Goal: Task Accomplishment & Management: Use online tool/utility

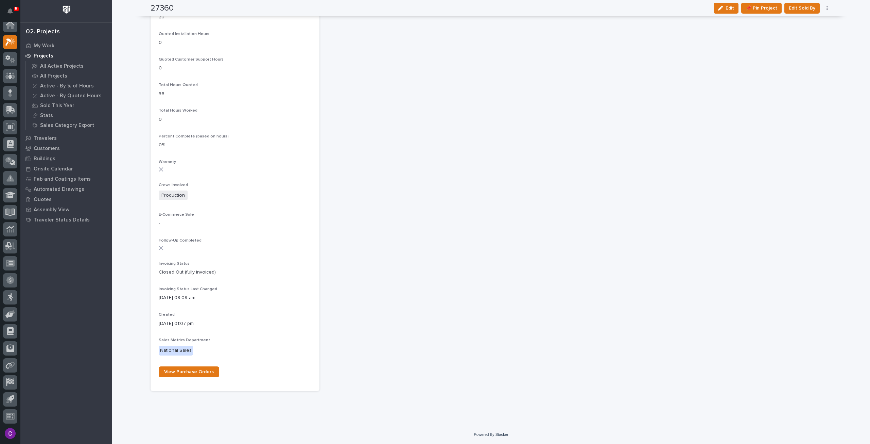
scroll to position [251, 0]
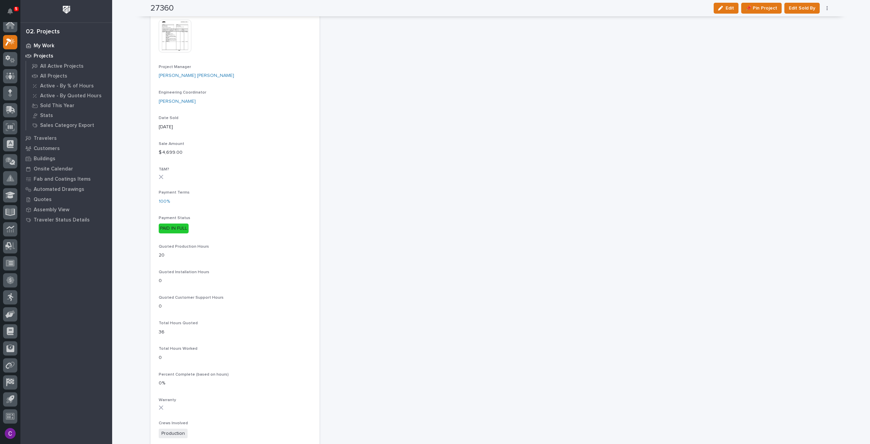
click at [49, 45] on p "My Work" at bounding box center [44, 46] width 21 height 6
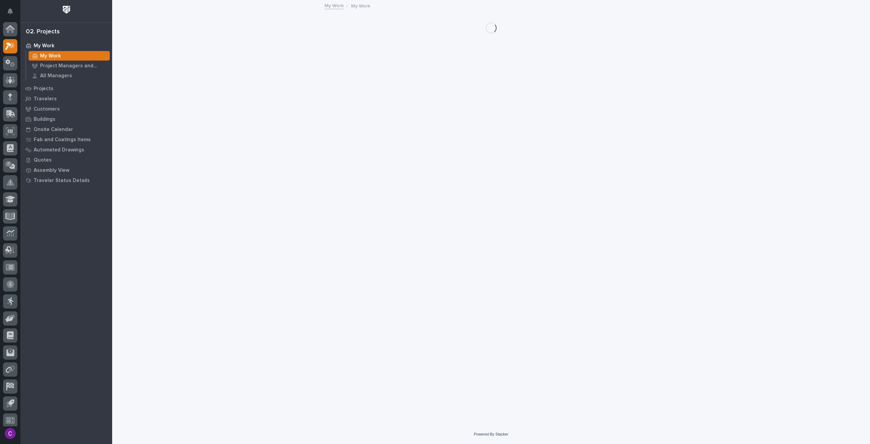
scroll to position [4, 0]
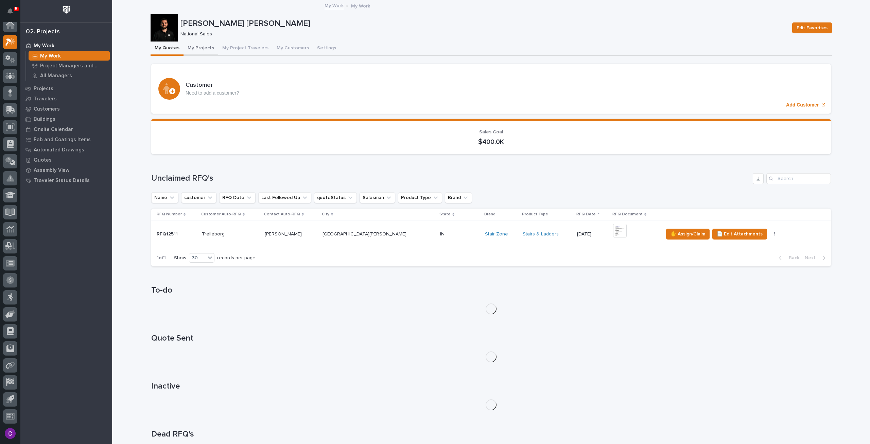
click at [195, 51] on button "My Projects" at bounding box center [201, 48] width 35 height 14
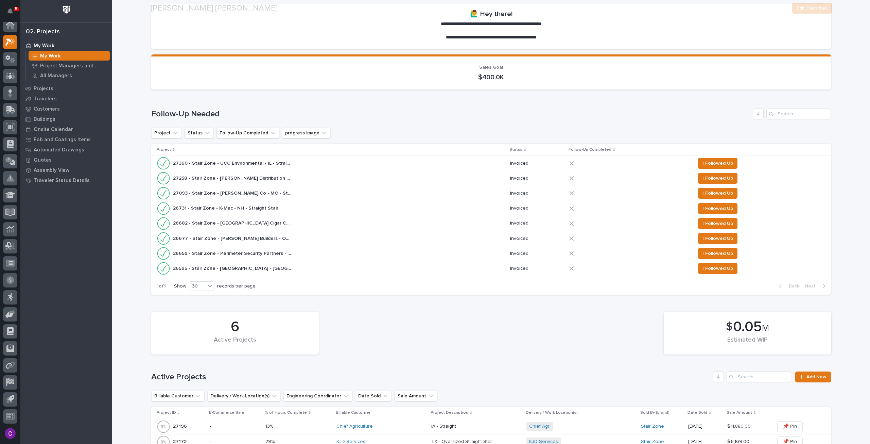
scroll to position [238, 0]
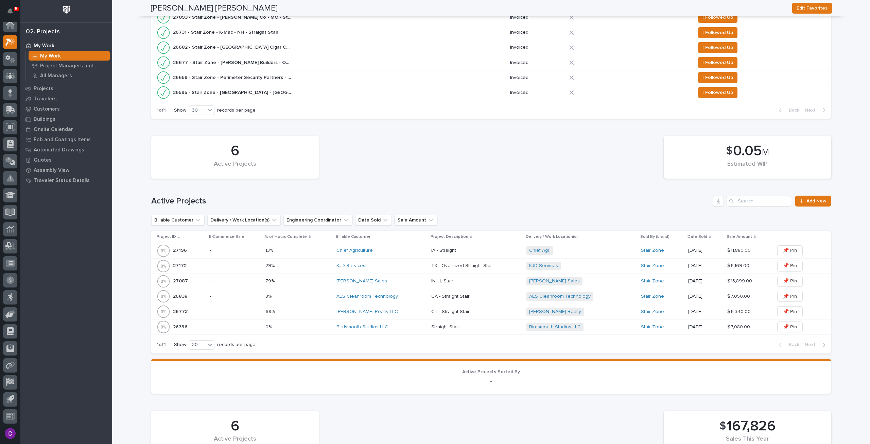
click at [298, 264] on p at bounding box center [298, 266] width 65 height 6
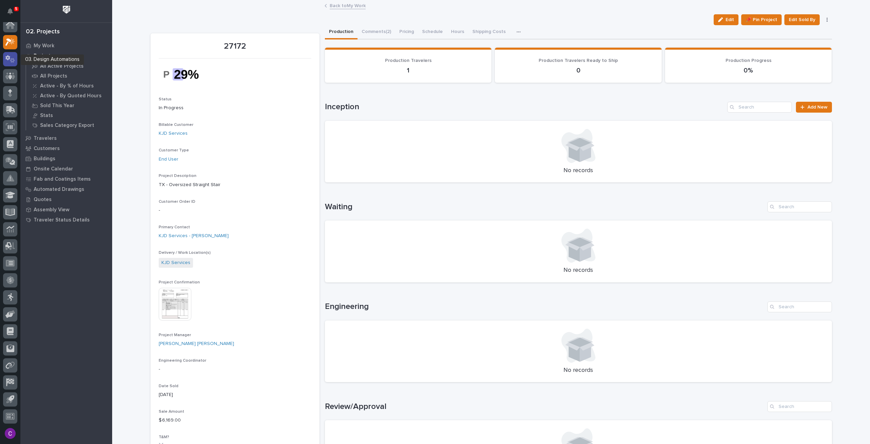
click at [14, 61] on icon at bounding box center [12, 60] width 5 height 5
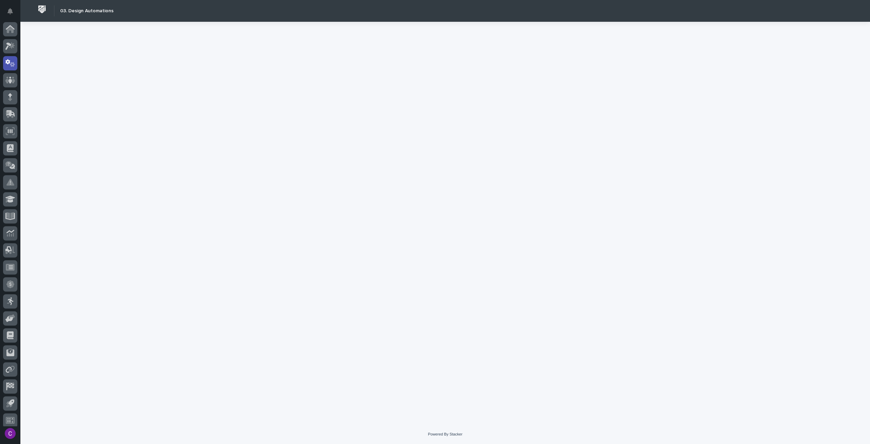
scroll to position [4, 0]
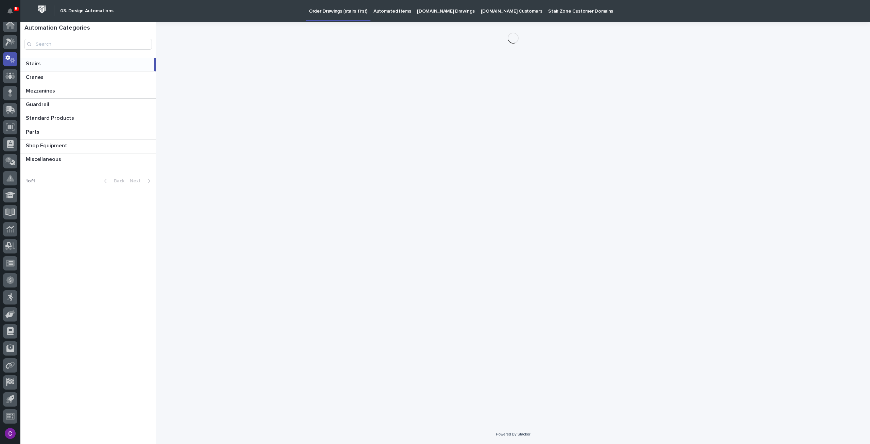
click at [440, 17] on link "[DOMAIN_NAME] Drawings" at bounding box center [446, 10] width 64 height 21
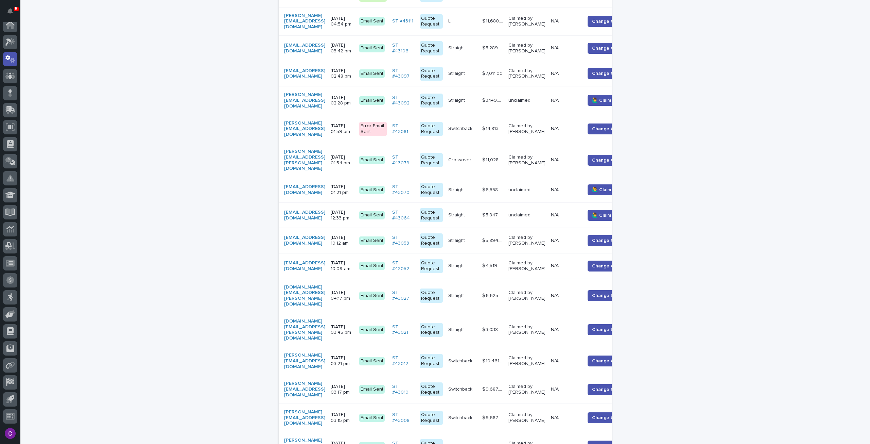
scroll to position [625, 0]
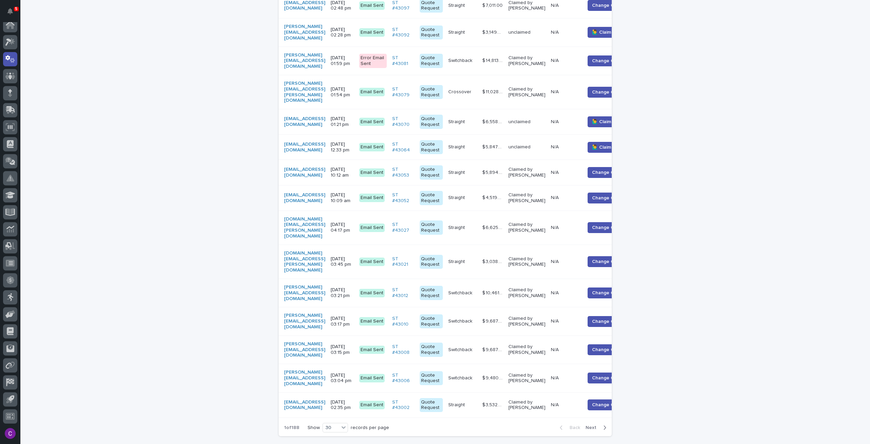
click at [589, 425] on span "Next" at bounding box center [593, 427] width 15 height 5
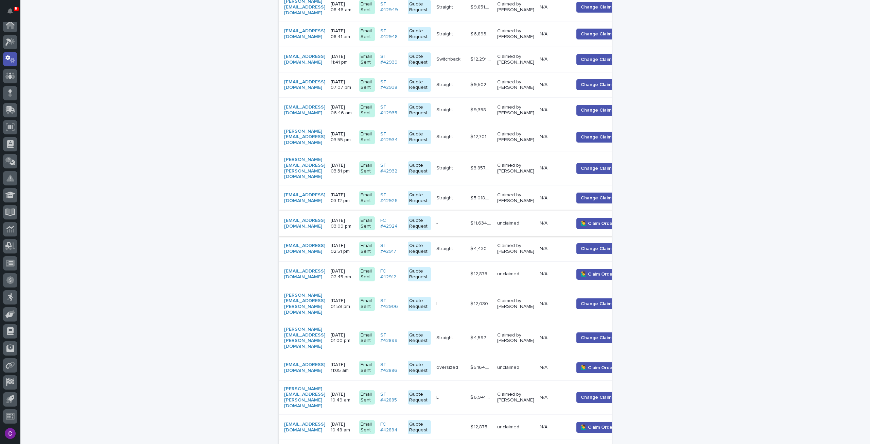
scroll to position [353, 0]
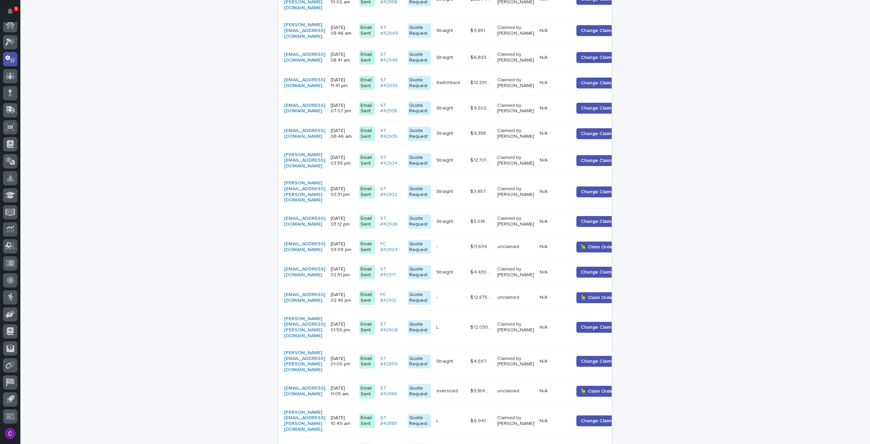
click at [534, 244] on p "unclaimed" at bounding box center [515, 247] width 37 height 6
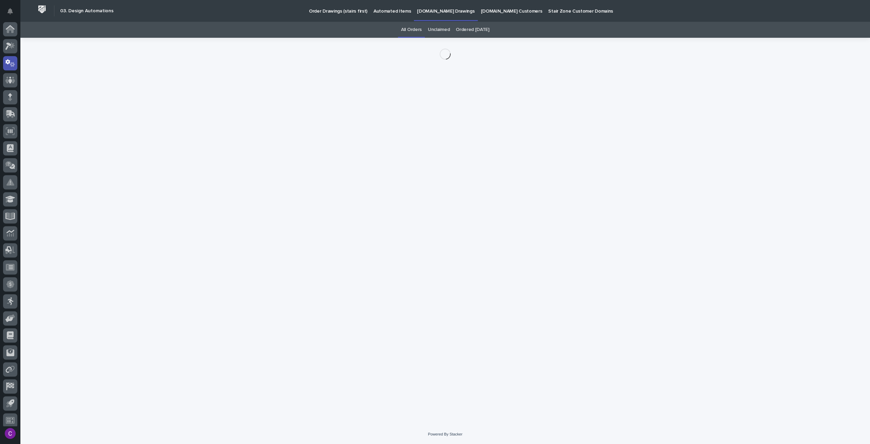
scroll to position [4, 0]
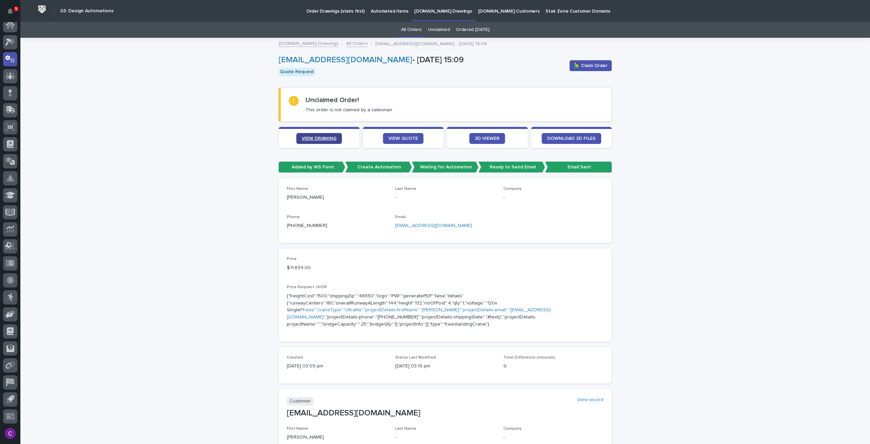
click at [318, 136] on span "VIEW DRAWING" at bounding box center [319, 138] width 35 height 5
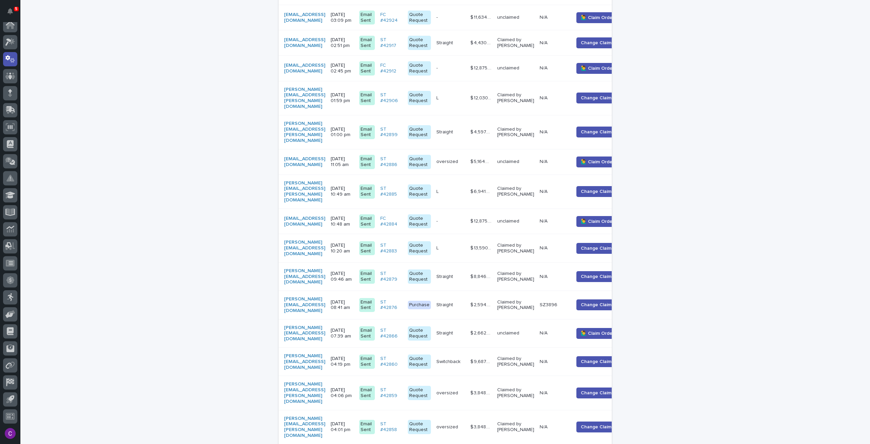
scroll to position [600, 0]
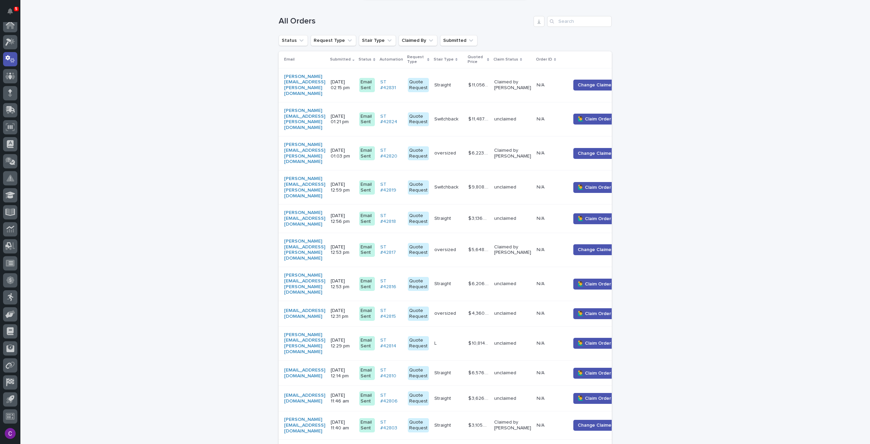
scroll to position [124, 0]
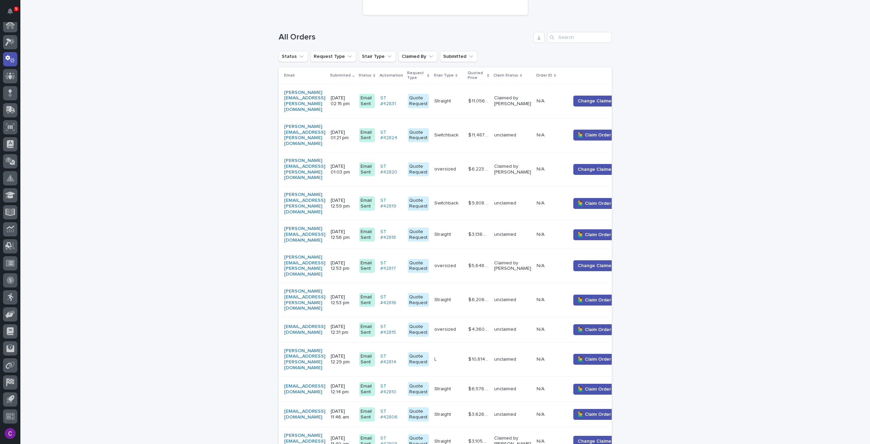
click at [551, 130] on div "N/A N/A" at bounding box center [551, 135] width 29 height 11
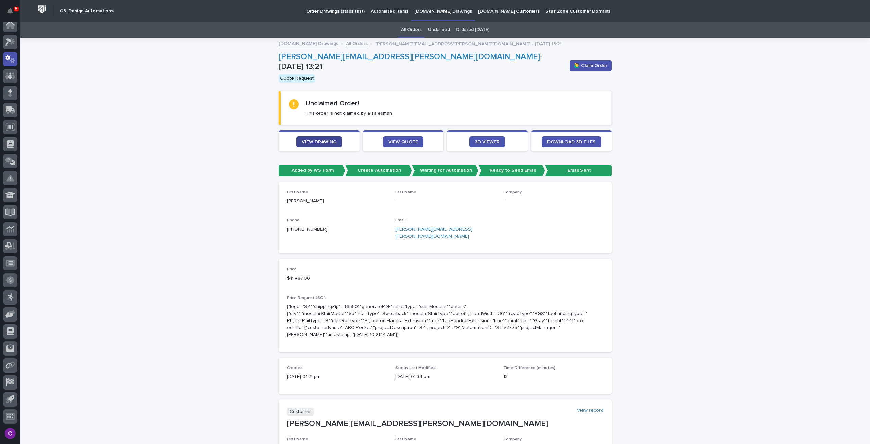
click at [298, 136] on link "VIEW DRAWING" at bounding box center [319, 141] width 46 height 11
click at [596, 64] on span "🙋‍♂️ Claim Order" at bounding box center [590, 65] width 33 height 7
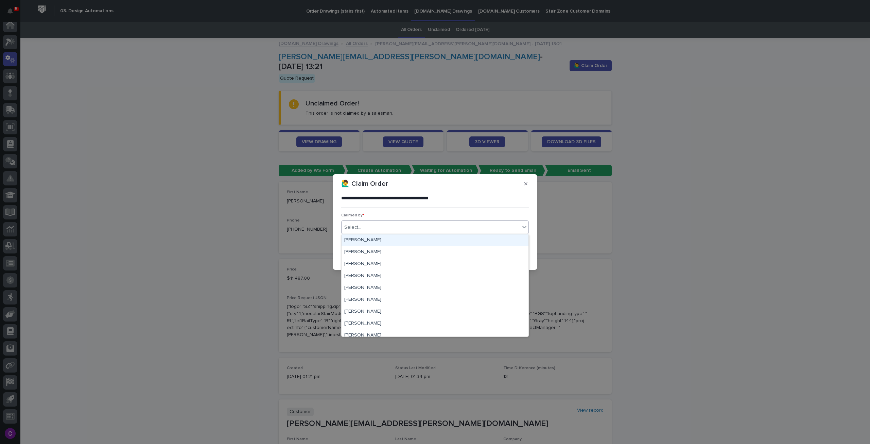
click at [480, 223] on div "Select..." at bounding box center [431, 227] width 178 height 11
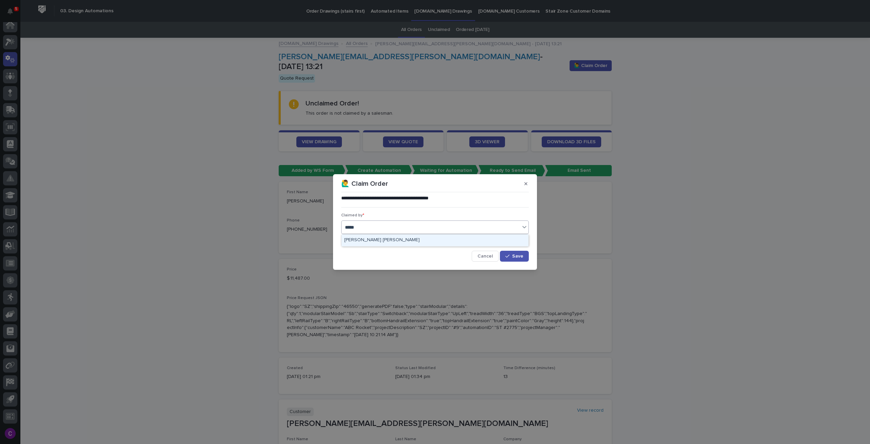
type input "******"
click at [463, 236] on div "[PERSON_NAME] [PERSON_NAME]" at bounding box center [435, 240] width 187 height 12
click at [517, 252] on button "Save" at bounding box center [514, 256] width 29 height 11
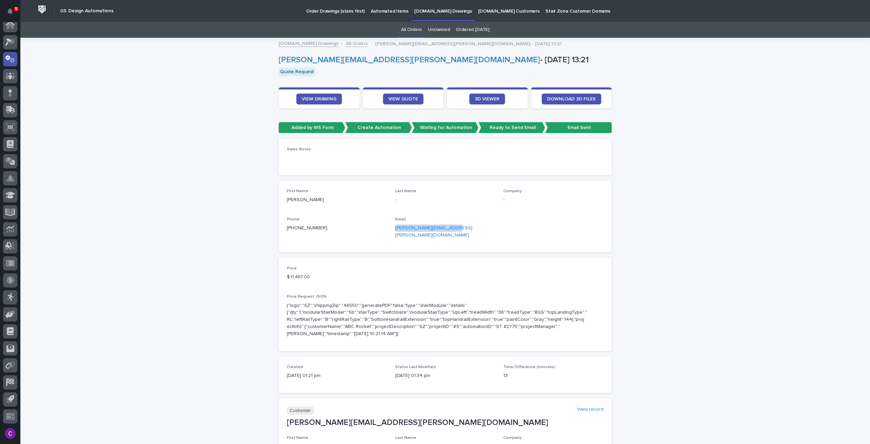
drag, startPoint x: 443, startPoint y: 229, endPoint x: 390, endPoint y: 231, distance: 53.4
click at [390, 231] on div "First Name [PERSON_NAME] Last Name - Company - Phone [PHONE_NUMBER] Email [PERS…" at bounding box center [445, 216] width 317 height 55
copy link "[PERSON_NAME][EMAIL_ADDRESS][PERSON_NAME][DOMAIN_NAME]"
click at [9, 40] on icon at bounding box center [8, 41] width 6 height 7
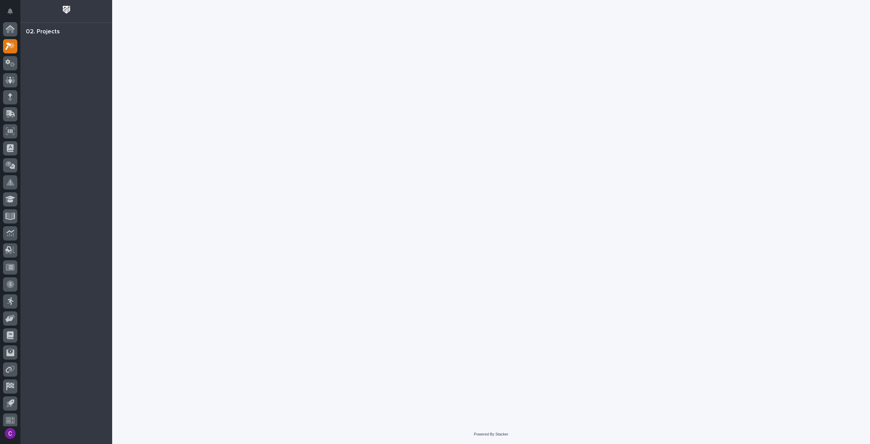
scroll to position [4, 0]
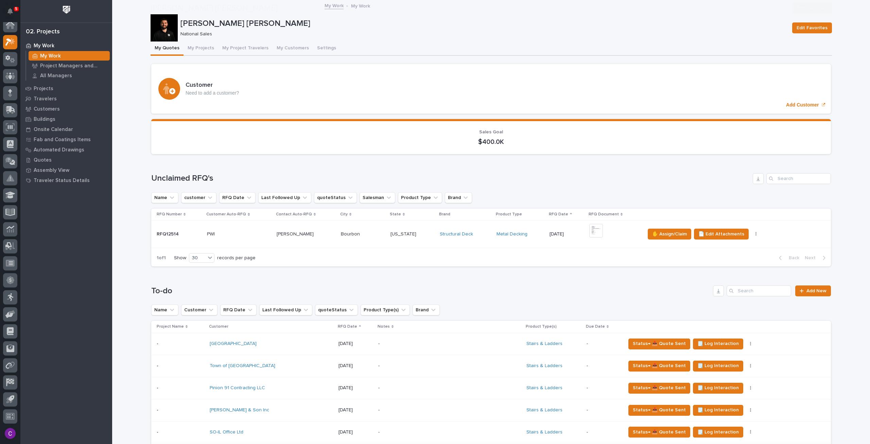
scroll to position [408, 0]
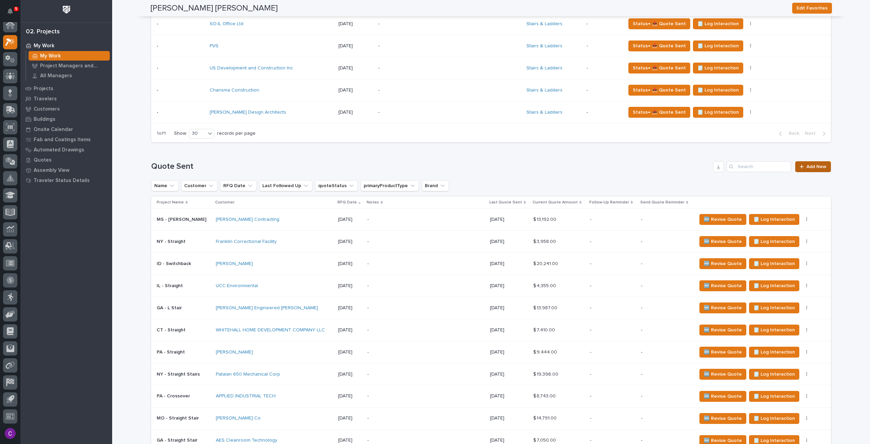
click at [813, 166] on span "Add New" at bounding box center [817, 166] width 20 height 5
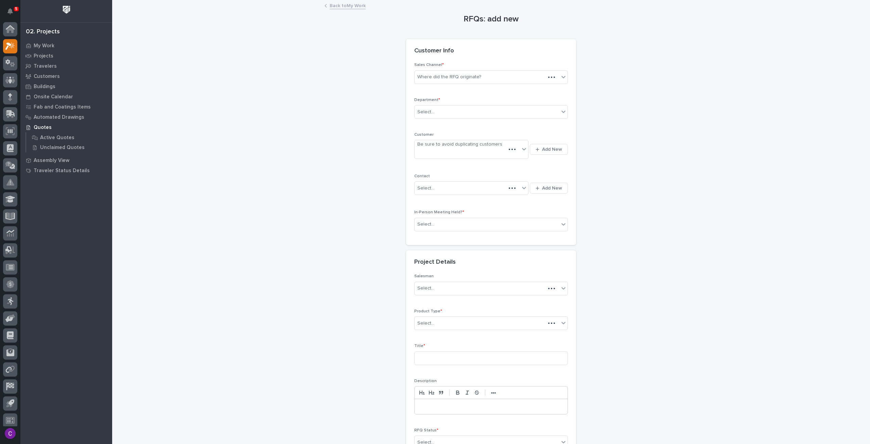
scroll to position [4, 0]
click at [451, 80] on div "Where did the RFQ originate?" at bounding box center [487, 76] width 144 height 11
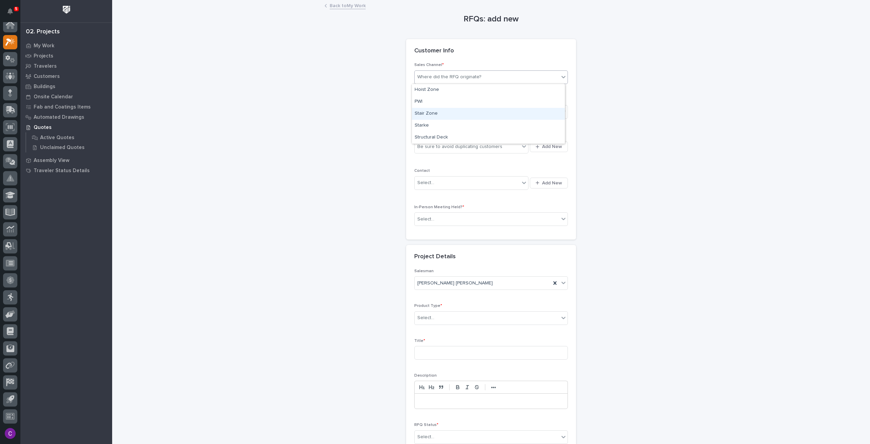
click at [441, 117] on div "Stair Zone" at bounding box center [488, 114] width 153 height 12
click at [448, 115] on div "Select..." at bounding box center [487, 111] width 144 height 11
click at [447, 125] on div "National Sales" at bounding box center [488, 124] width 153 height 12
click at [542, 143] on span "Add New" at bounding box center [552, 146] width 20 height 6
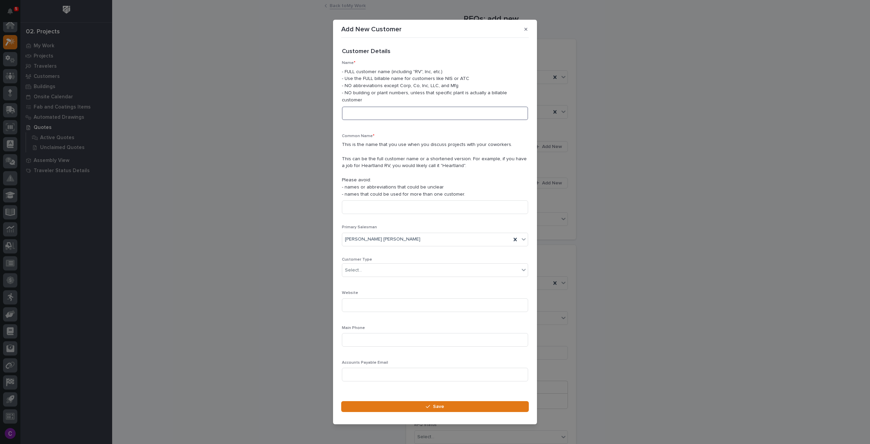
click at [368, 106] on input at bounding box center [435, 113] width 186 height 14
type input "[PERSON_NAME] Q"
click at [382, 204] on input at bounding box center [435, 207] width 186 height 14
type input "[PERSON_NAME] Q"
click at [389, 263] on div "Select..." at bounding box center [435, 270] width 186 height 14
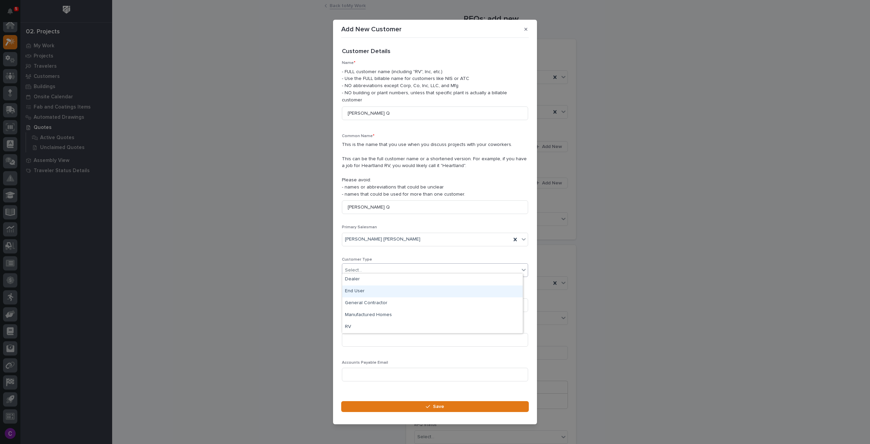
click at [375, 291] on div "End User" at bounding box center [432, 291] width 181 height 12
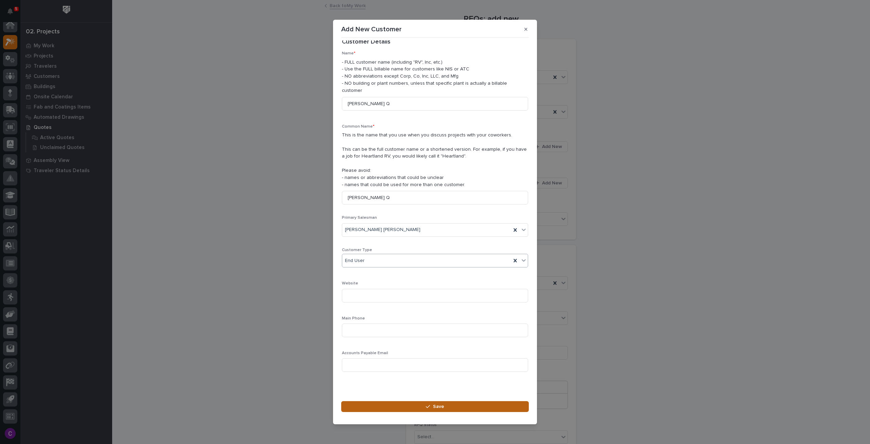
click at [441, 401] on button "Save" at bounding box center [435, 406] width 188 height 11
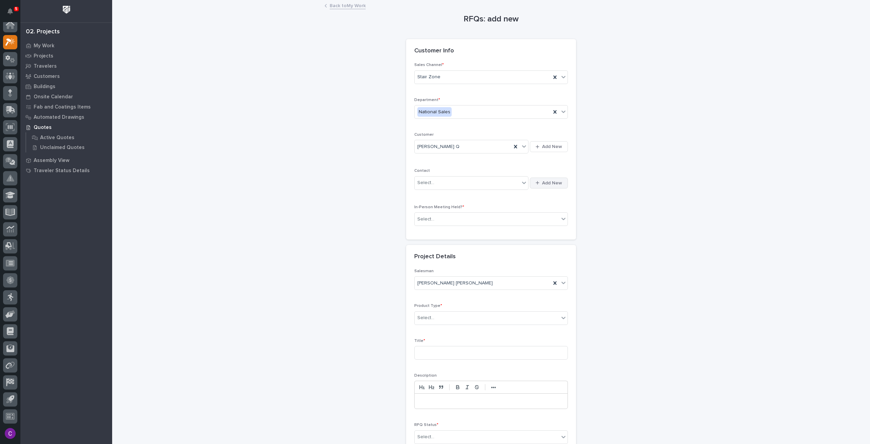
click at [539, 181] on div "button" at bounding box center [539, 183] width 6 height 4
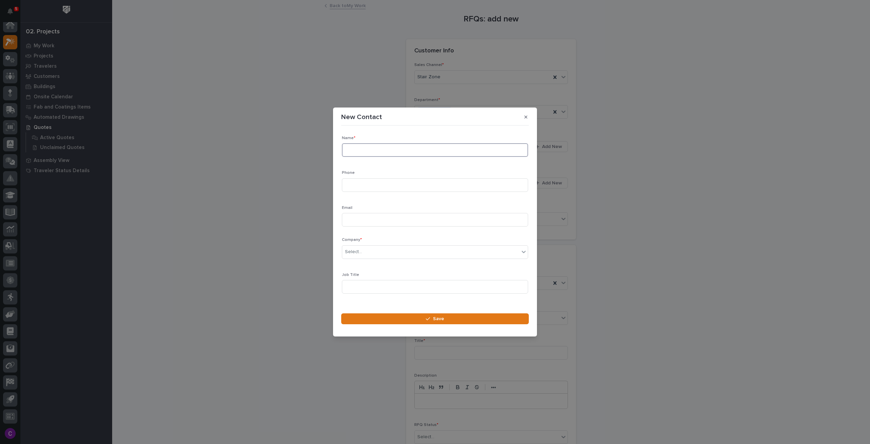
click at [385, 149] on input at bounding box center [435, 150] width 186 height 14
click at [385, 149] on input "[PERSON_NAME]" at bounding box center [435, 150] width 186 height 14
type input "[PERSON_NAME] Q"
click at [428, 242] on div "Select..." at bounding box center [430, 242] width 177 height 11
type input "****"
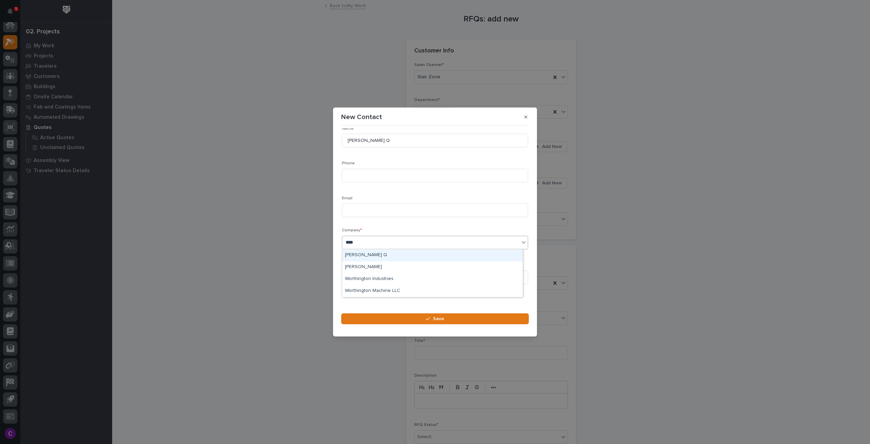
click at [403, 256] on div "[PERSON_NAME] Q" at bounding box center [432, 255] width 181 height 12
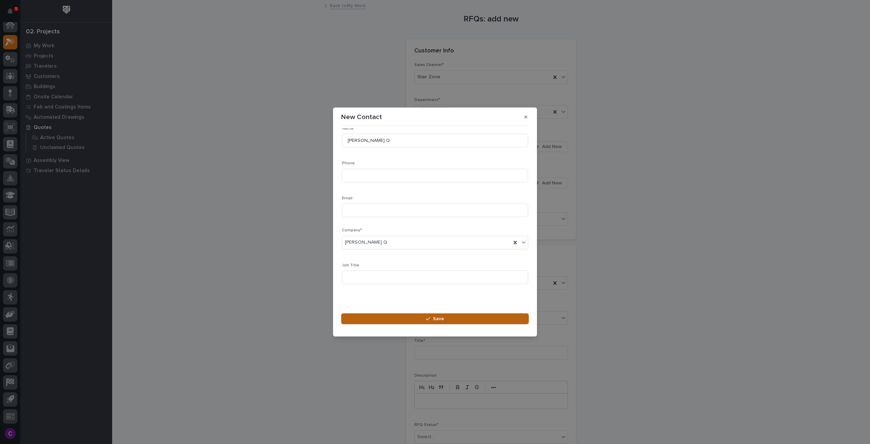
click at [410, 317] on button "Save" at bounding box center [435, 318] width 188 height 11
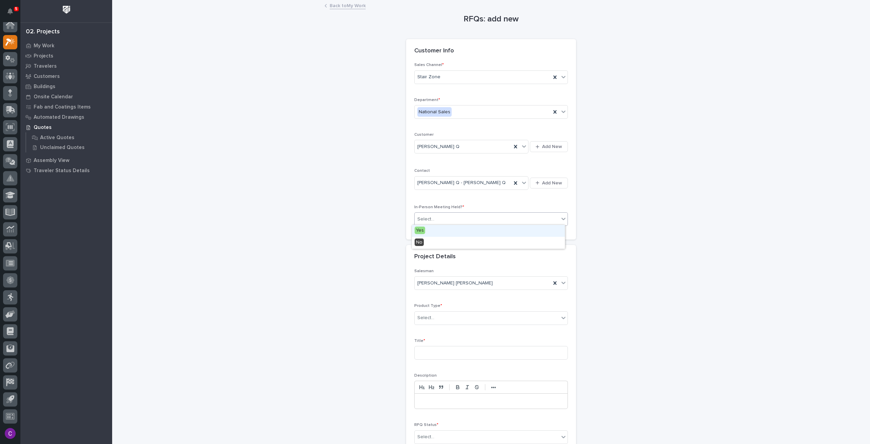
click at [544, 222] on div "Select..." at bounding box center [487, 218] width 144 height 11
click at [502, 244] on div "No" at bounding box center [488, 243] width 153 height 12
click at [491, 323] on div "Product Type * Select..." at bounding box center [491, 316] width 154 height 27
click at [485, 320] on div "Select..." at bounding box center [487, 317] width 144 height 11
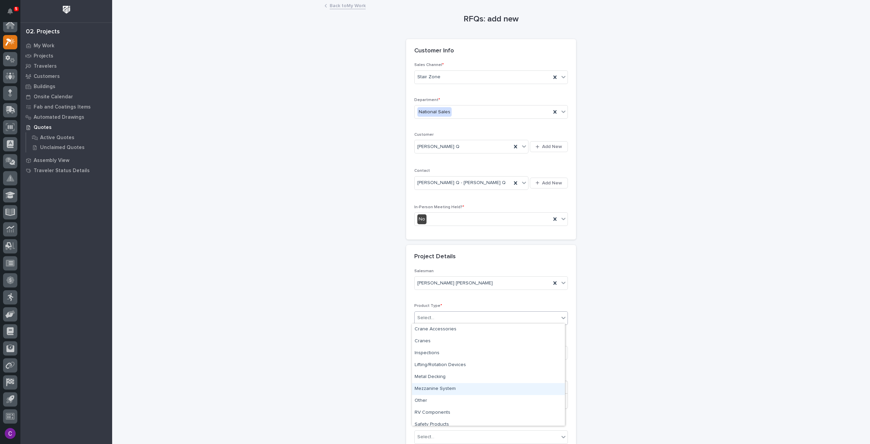
scroll to position [29, 0]
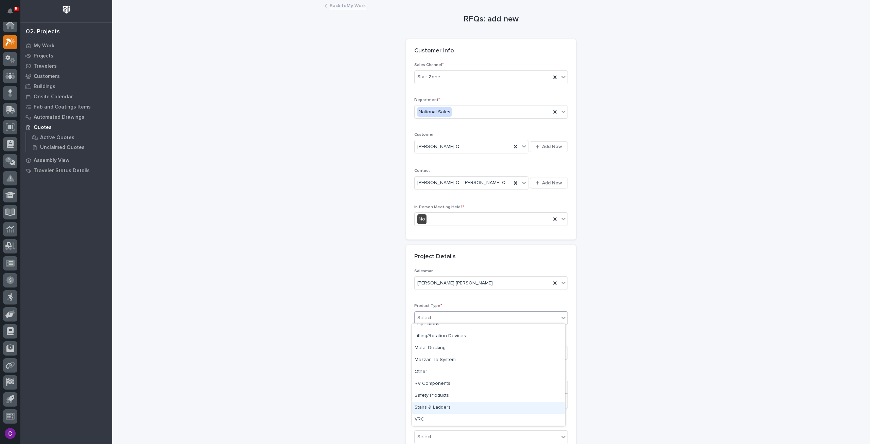
click at [454, 412] on div "Stairs & Ladders" at bounding box center [488, 407] width 153 height 12
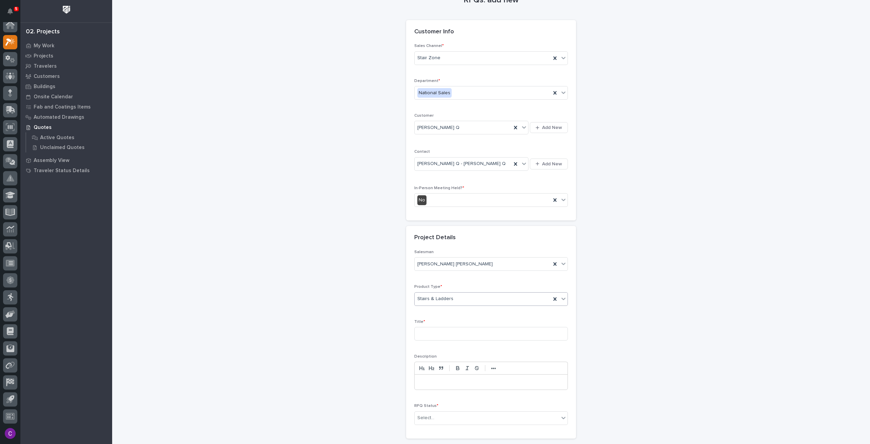
scroll to position [34, 0]
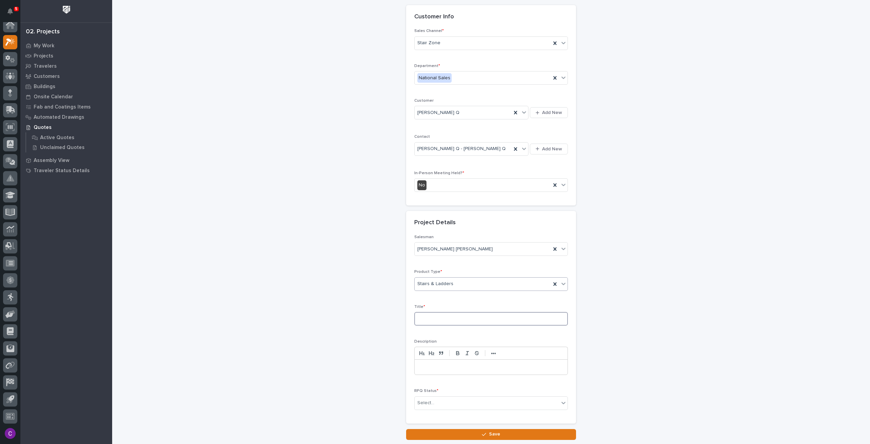
click at [435, 319] on input at bounding box center [491, 319] width 154 height 14
type input "WA - Switchback"
click at [492, 404] on div "Select..." at bounding box center [487, 402] width 144 height 11
click at [443, 343] on div "Quote Sent" at bounding box center [488, 340] width 153 height 12
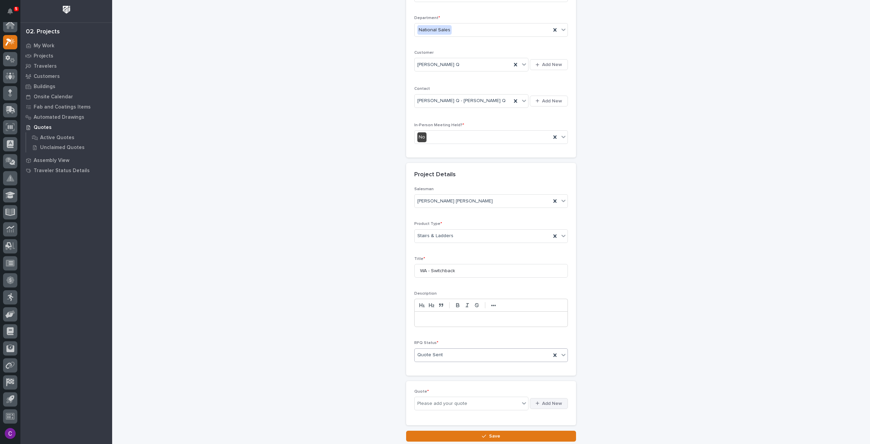
scroll to position [92, 0]
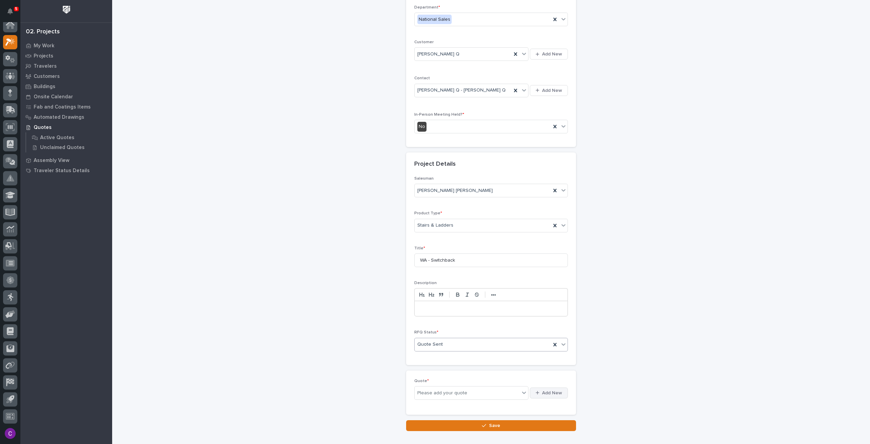
click at [549, 391] on span "Add New" at bounding box center [552, 393] width 20 height 6
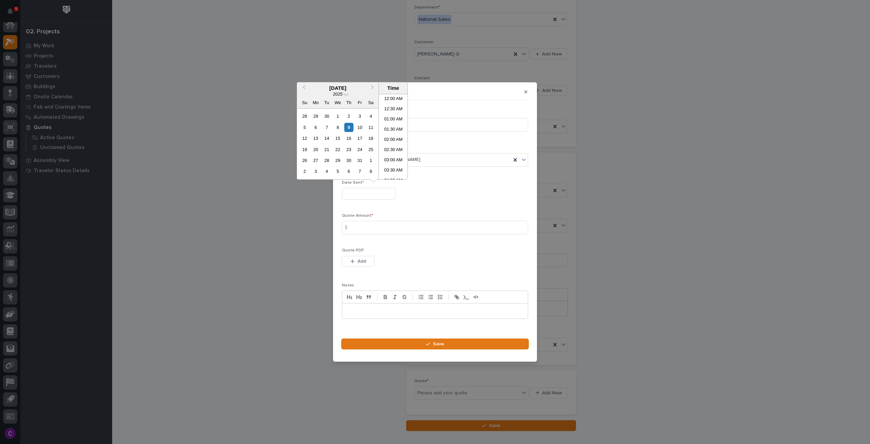
click at [370, 195] on input "text" at bounding box center [369, 194] width 54 height 12
drag, startPoint x: 350, startPoint y: 127, endPoint x: 350, endPoint y: 131, distance: 4.1
click at [350, 127] on div "9" at bounding box center [348, 127] width 9 height 9
type input "**********"
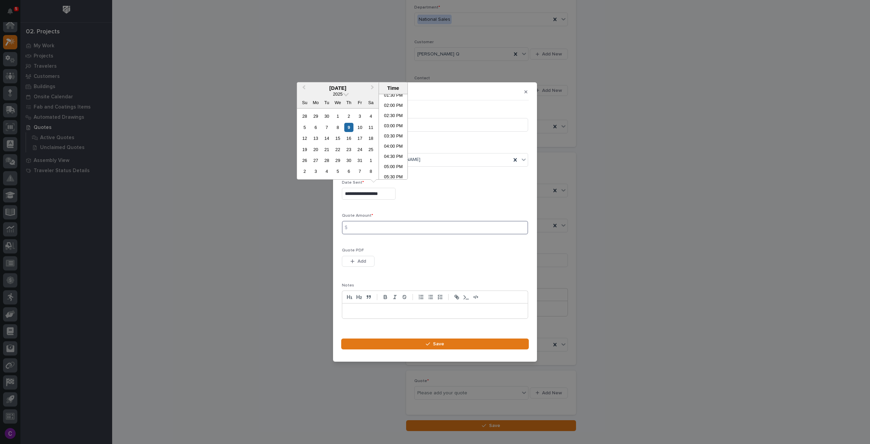
click at [385, 225] on input at bounding box center [435, 228] width 186 height 14
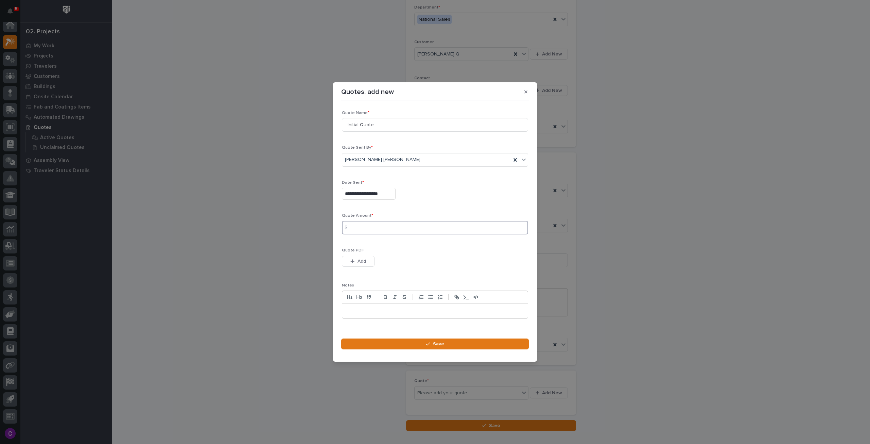
click at [372, 221] on input at bounding box center [435, 228] width 186 height 14
type input "14064"
click at [346, 263] on button "Add" at bounding box center [358, 261] width 33 height 11
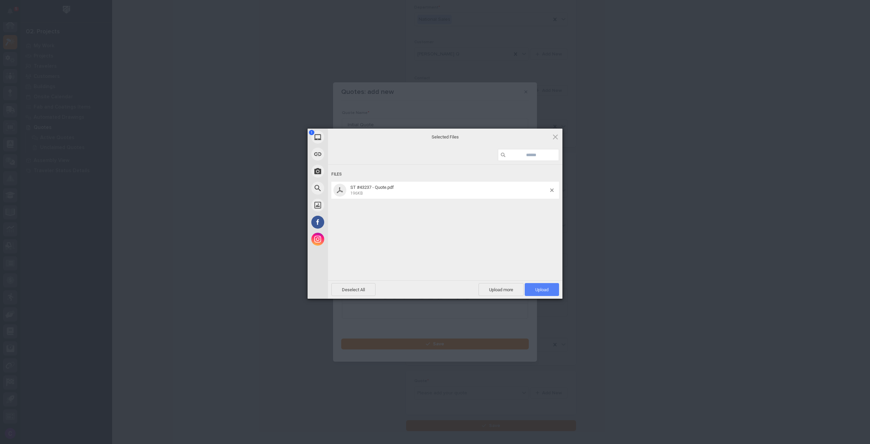
click at [536, 285] on span "Upload 1" at bounding box center [542, 289] width 34 height 13
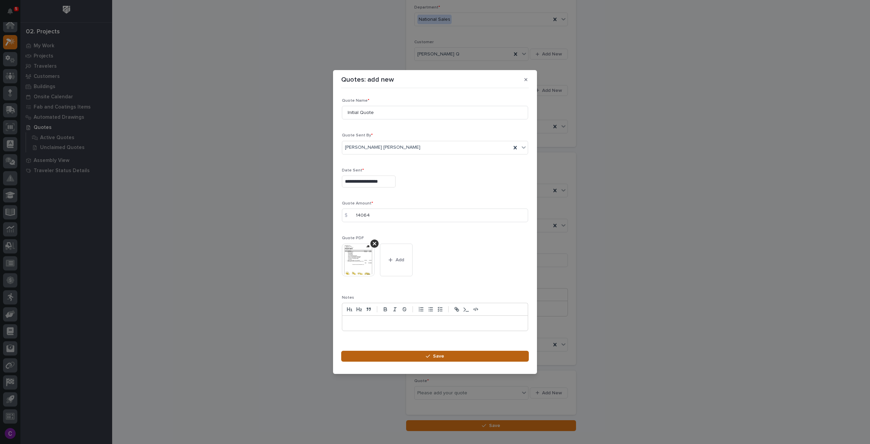
click at [481, 356] on button "Save" at bounding box center [435, 356] width 188 height 11
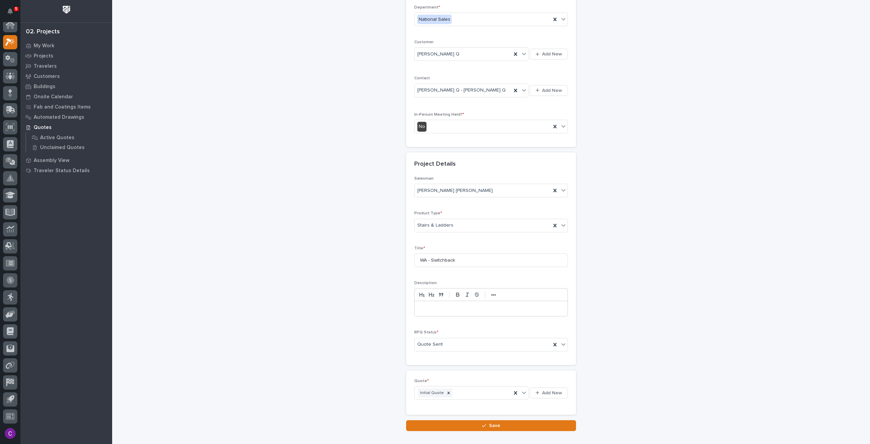
scroll to position [0, 0]
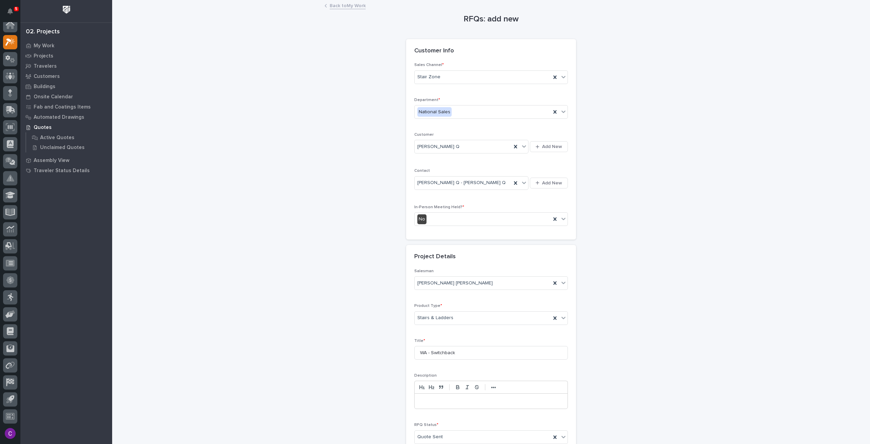
click at [358, 4] on link "Back to My Work" at bounding box center [348, 5] width 36 height 8
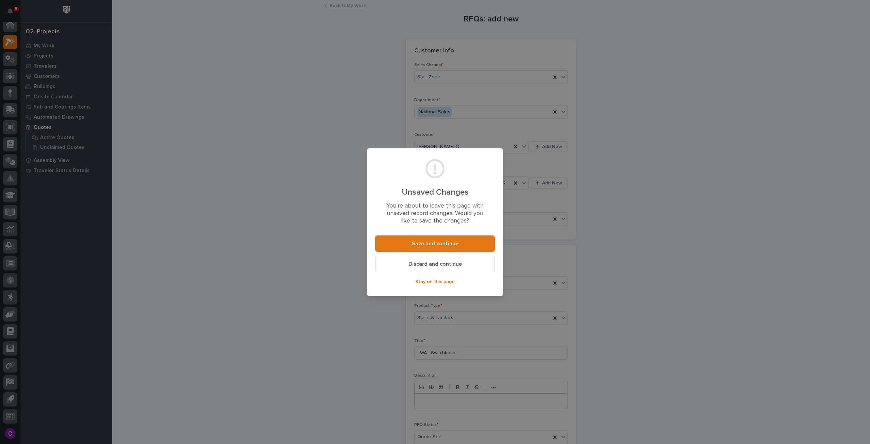
click at [432, 281] on span "Stay on this page" at bounding box center [434, 281] width 39 height 6
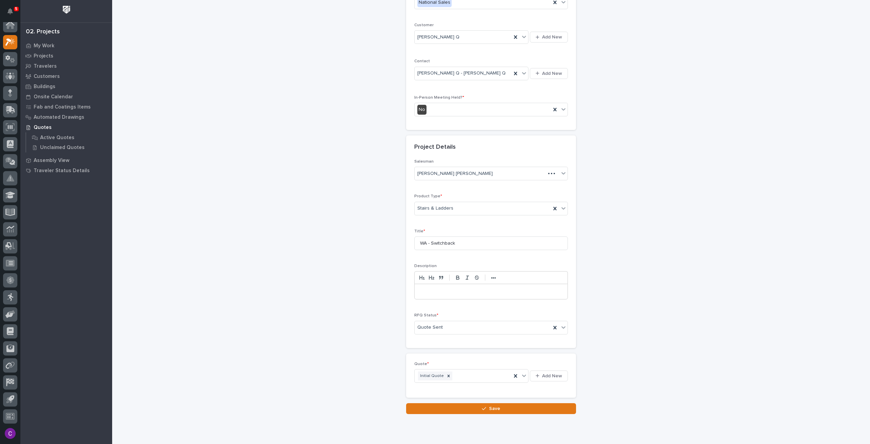
scroll to position [130, 0]
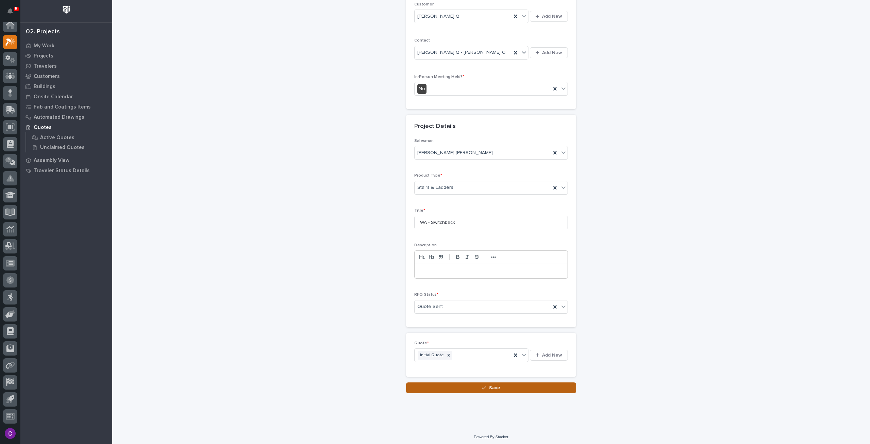
click at [482, 382] on button "Save" at bounding box center [491, 387] width 170 height 11
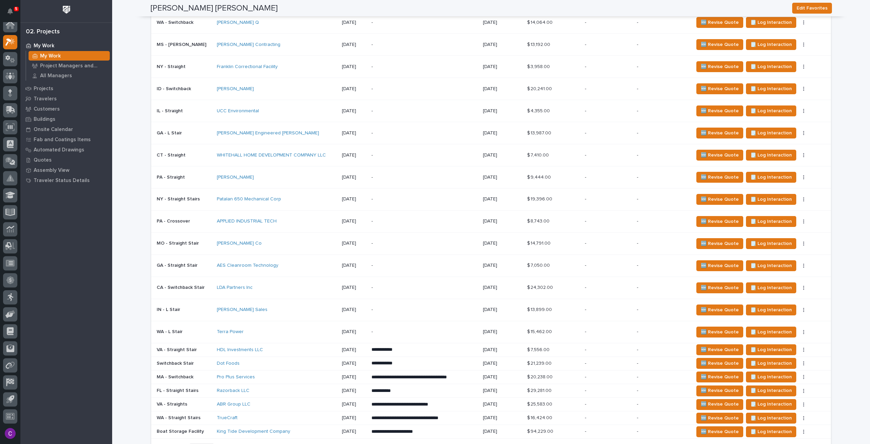
scroll to position [3, 0]
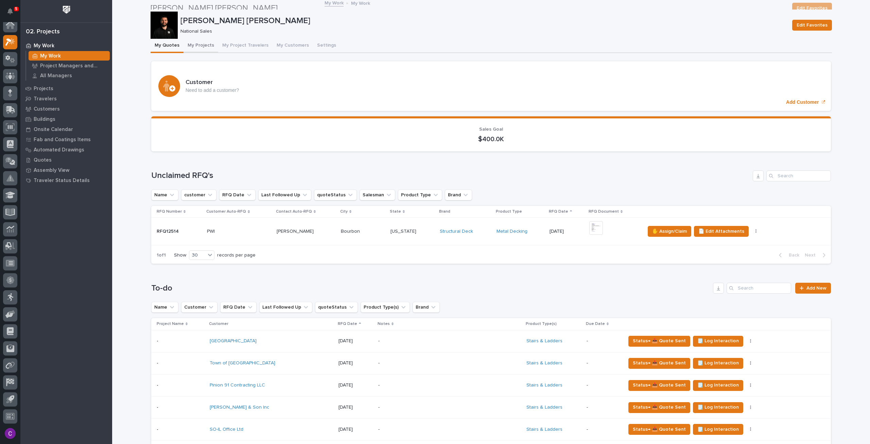
click at [197, 50] on button "My Projects" at bounding box center [201, 46] width 35 height 14
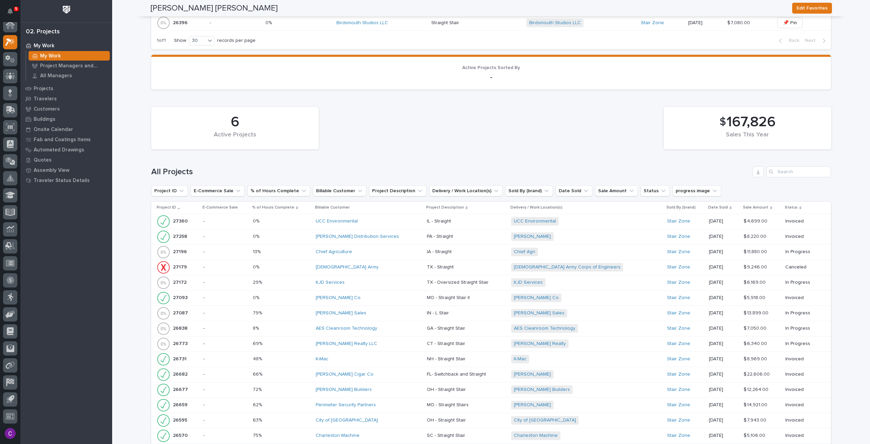
scroll to position [270, 0]
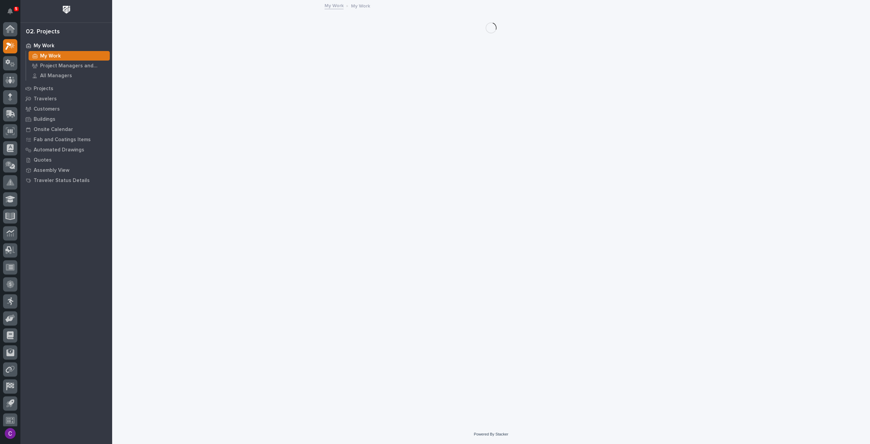
scroll to position [4, 0]
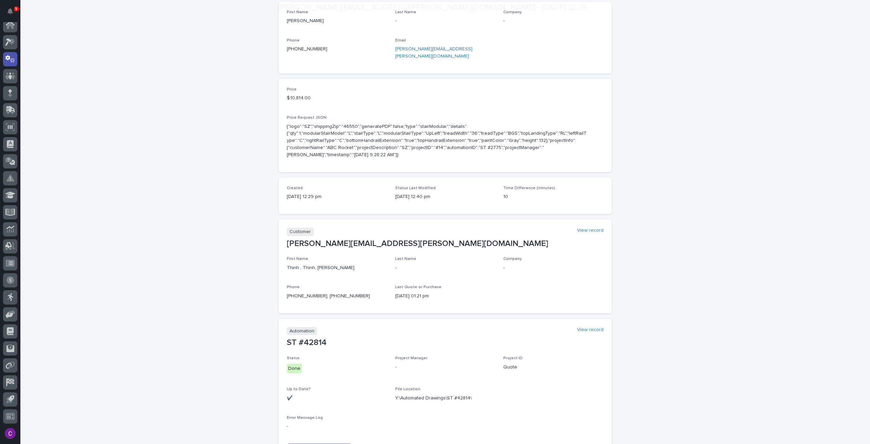
scroll to position [254, 0]
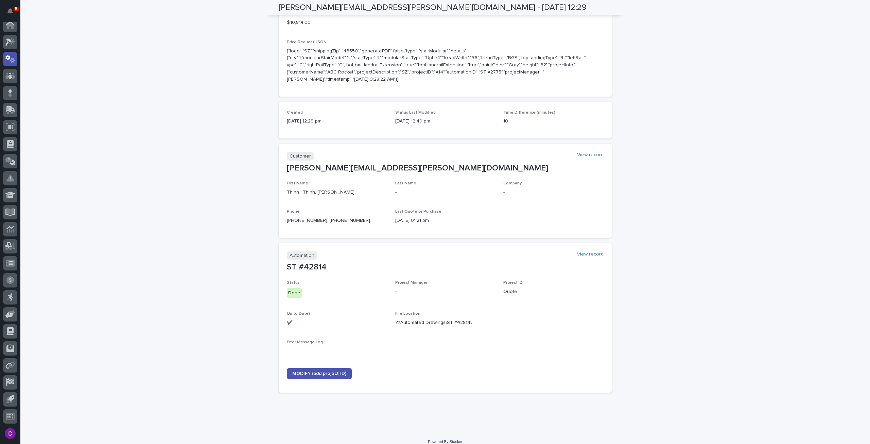
click at [314, 262] on p "ST #42814" at bounding box center [445, 267] width 317 height 10
copy p "42814"
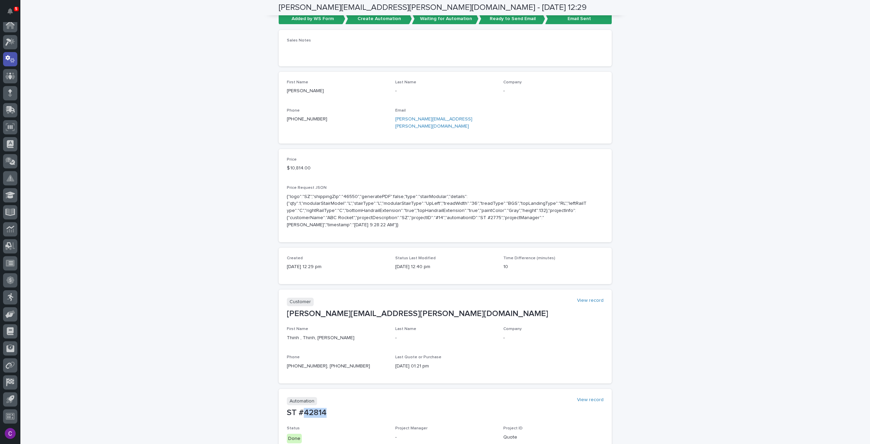
scroll to position [0, 0]
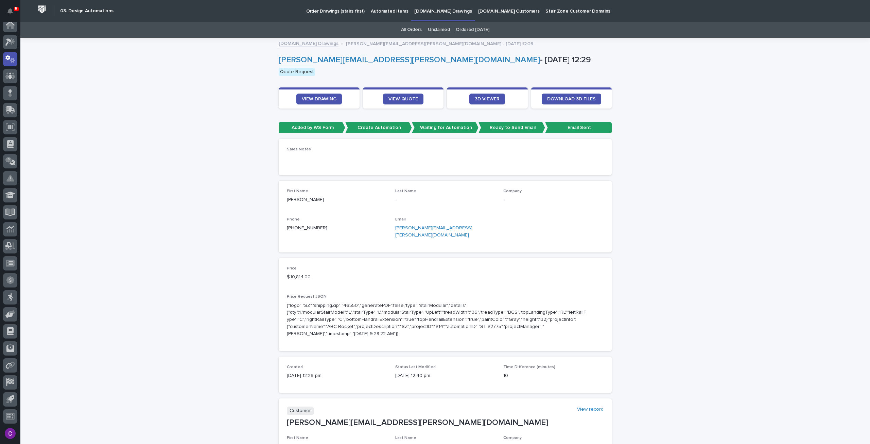
click at [387, 12] on p "Automated Items" at bounding box center [389, 7] width 37 height 14
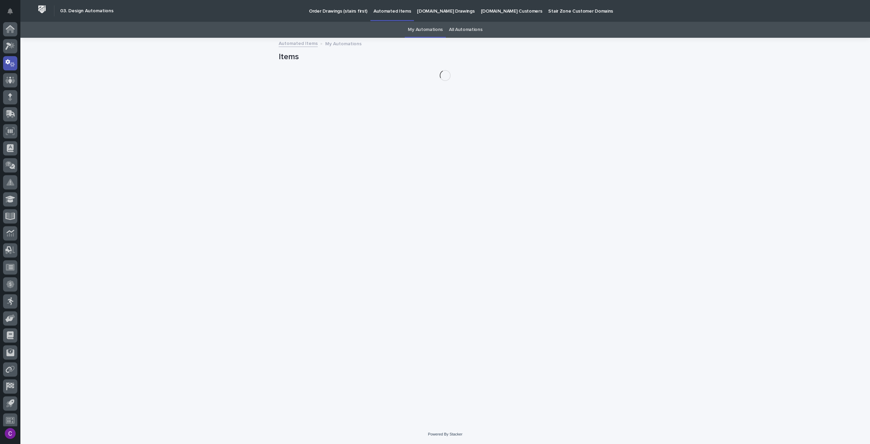
scroll to position [4, 0]
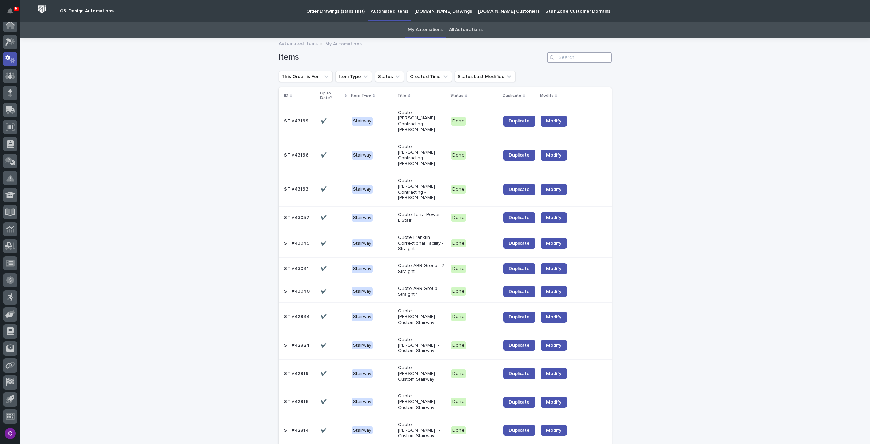
click at [566, 57] on input "Search" at bounding box center [579, 57] width 65 height 11
paste input "42814"
type input "42814"
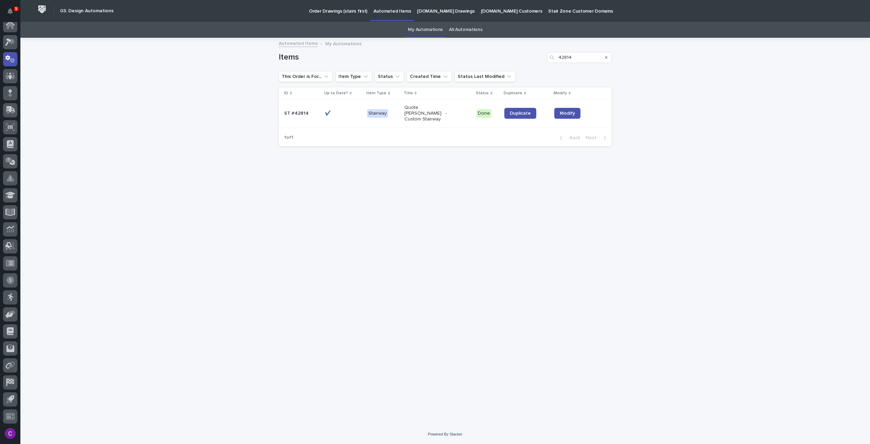
click at [444, 116] on p "Quote Thinh - Custom Stairway" at bounding box center [429, 113] width 49 height 17
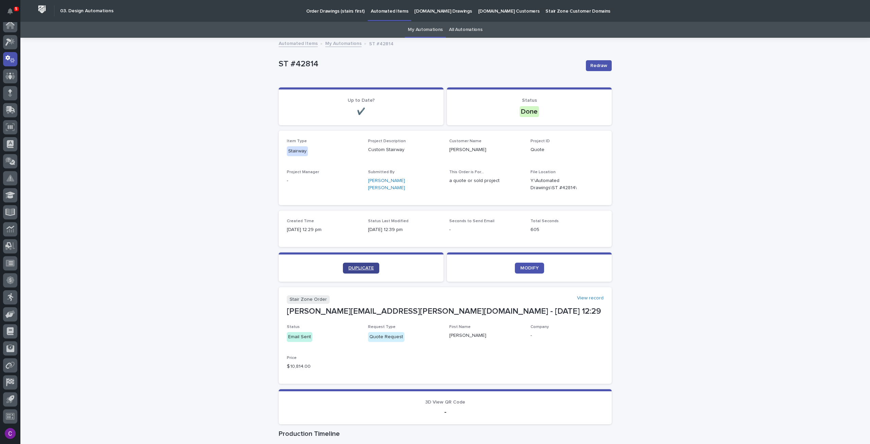
click at [359, 265] on link "DUPLICATE" at bounding box center [361, 267] width 36 height 11
